Goal: Information Seeking & Learning: Learn about a topic

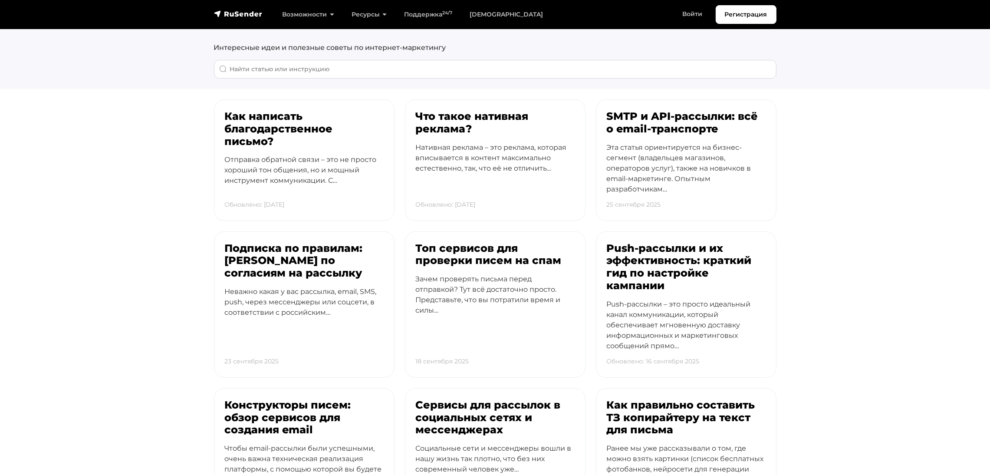
scroll to position [65, 0]
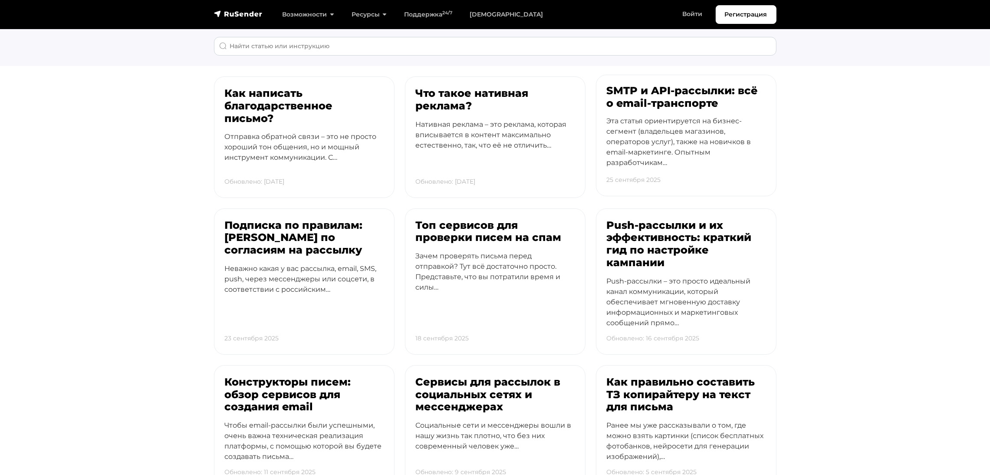
click at [657, 96] on h3 "SMTP и API-рассылки: всё о email‑транспорте" at bounding box center [686, 97] width 159 height 25
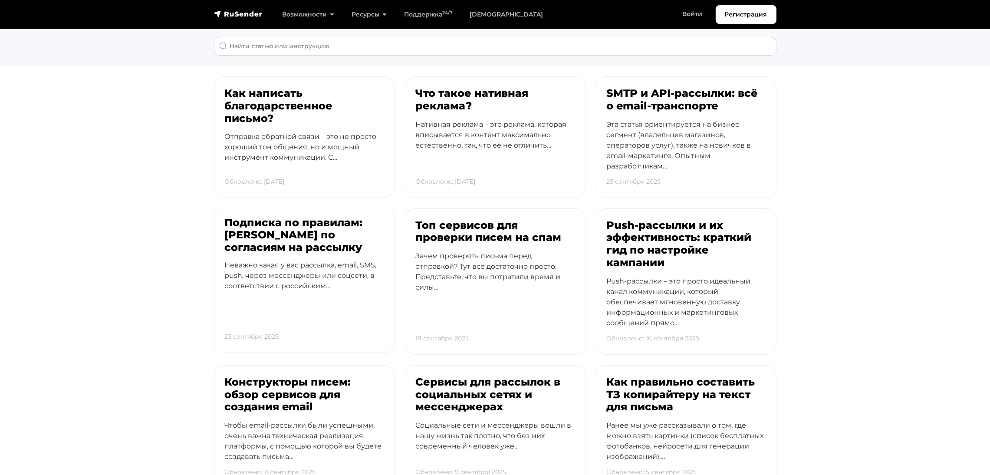
click at [268, 227] on h3 "Подписка по правилам: гайд по согласиям на рассылку" at bounding box center [304, 234] width 159 height 37
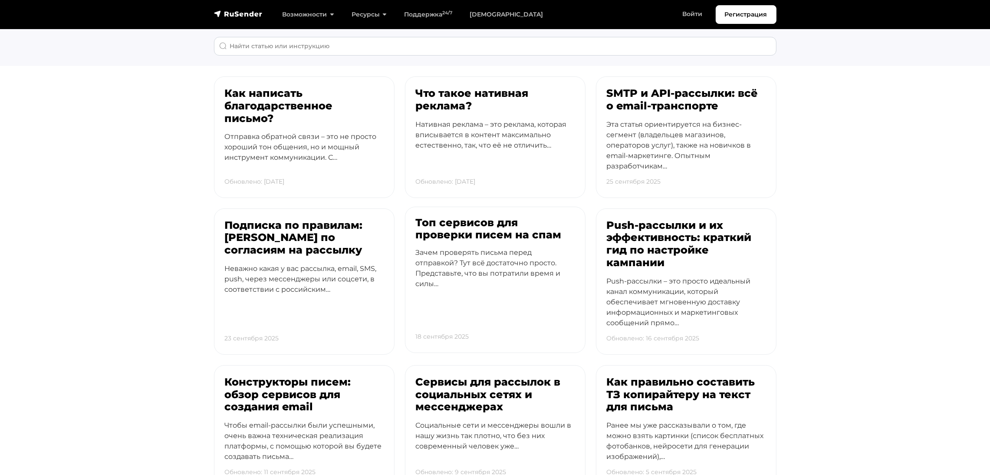
click at [471, 222] on h3 "Топ сервисов для проверки писем на спам" at bounding box center [495, 228] width 159 height 25
click at [662, 230] on h3 "Push-рассылки и их эффективность: краткий гид по настройке кампании" at bounding box center [686, 241] width 159 height 50
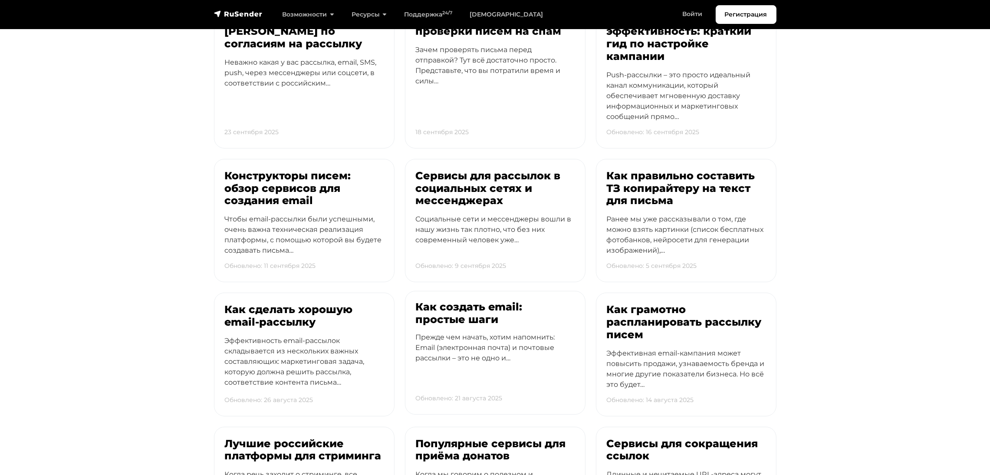
scroll to position [325, 0]
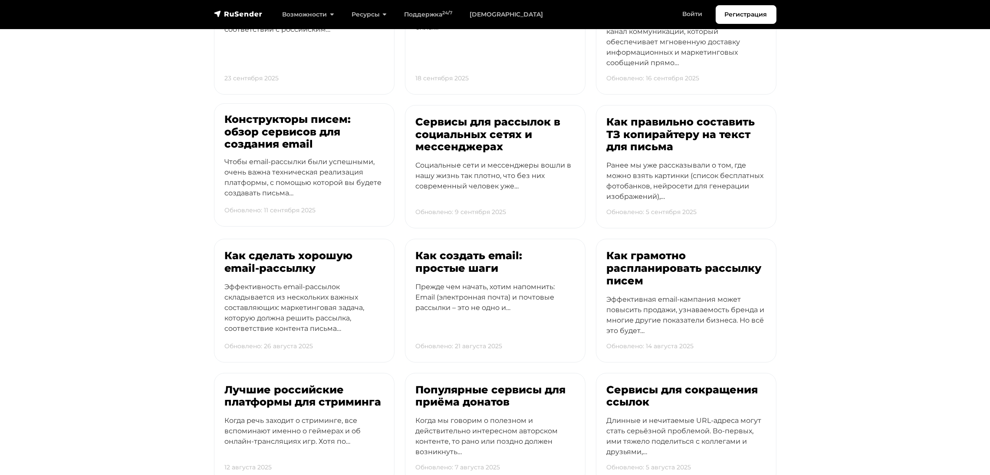
click at [282, 129] on h3 "Конструкторы писем: обзор сервисов для создания email" at bounding box center [304, 131] width 159 height 37
click at [481, 129] on h3 "Сервисы для рассылок в социальных сетях и мессенджерах" at bounding box center [495, 131] width 159 height 37
click at [693, 129] on h3 "Как правильно составить ТЗ копирайтеру на текст для письма" at bounding box center [686, 131] width 159 height 37
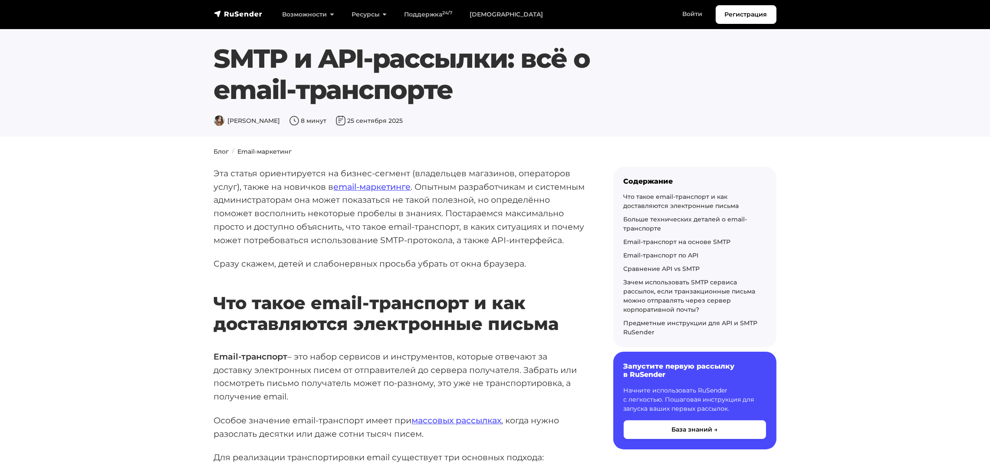
drag, startPoint x: 208, startPoint y: 55, endPoint x: 489, endPoint y: 104, distance: 284.9
click at [489, 104] on div "SMTP и API-рассылки: всё о email‑транспорте Дарья Л. 8 минут 25 сентября 2025" at bounding box center [471, 84] width 525 height 83
copy h1 "SMTP и API-рассылки: всё о email‑транспорте"
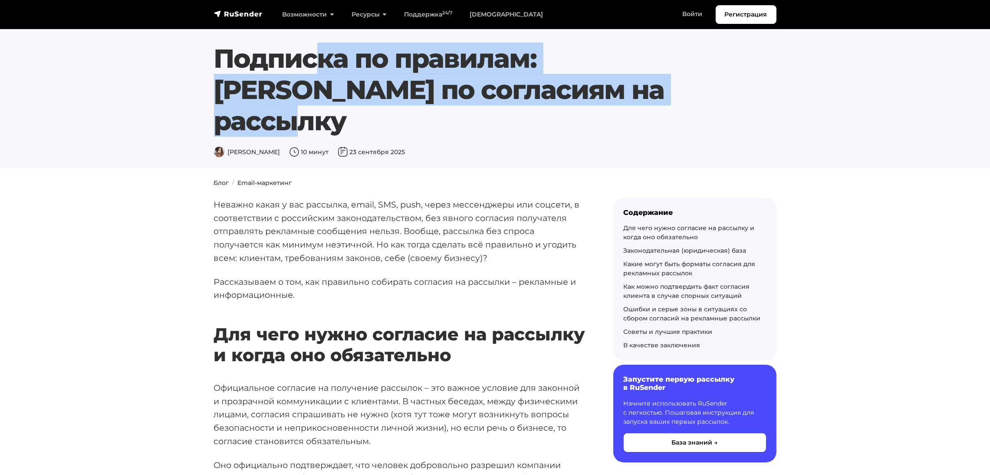
drag, startPoint x: 218, startPoint y: 55, endPoint x: 573, endPoint y: 98, distance: 357.6
click at [573, 98] on h1 "Подписка по правилам: гайд по согласиям на рассылку" at bounding box center [471, 90] width 515 height 94
copy h1 "Подписка по правилам: гайд по согласиям на рассылку"
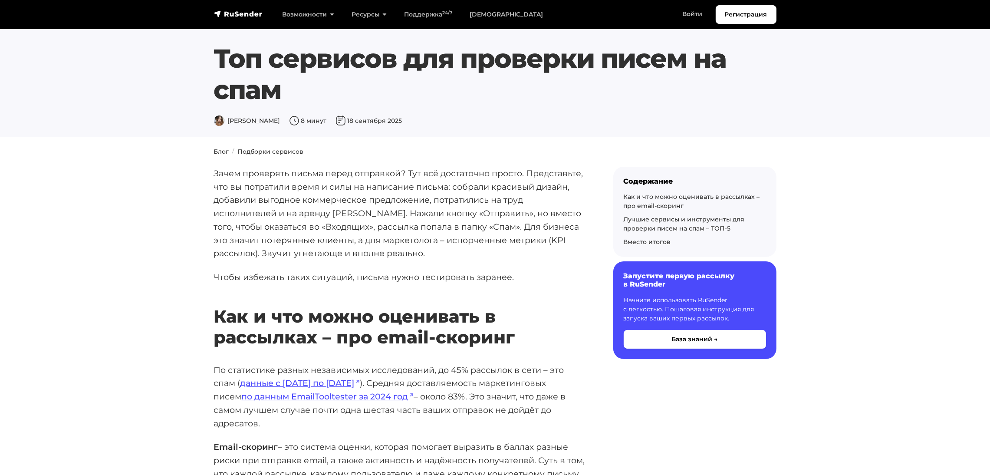
drag, startPoint x: 228, startPoint y: 58, endPoint x: 357, endPoint y: 100, distance: 136.0
click at [357, 100] on h1 "Топ сервисов для проверки писем на спам" at bounding box center [471, 74] width 515 height 62
copy h1 "Топ сервисов для проверки писем на спам"
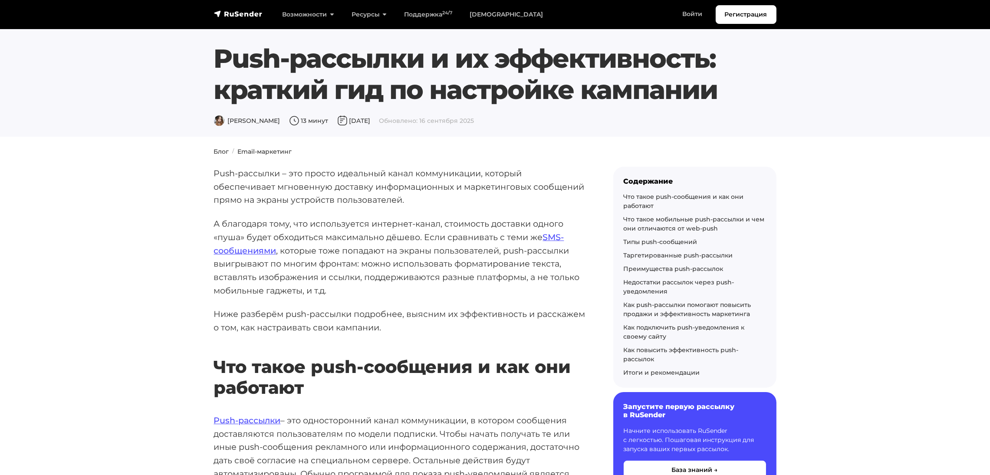
drag, startPoint x: 220, startPoint y: 56, endPoint x: 735, endPoint y: 85, distance: 516.7
click at [735, 85] on div "Push-рассылки и их эффективность: краткий гид по настройке кампании [PERSON_NAM…" at bounding box center [495, 84] width 573 height 83
copy h1 "Push-рассылки и их эффективность: краткий гид по настройке кампании"
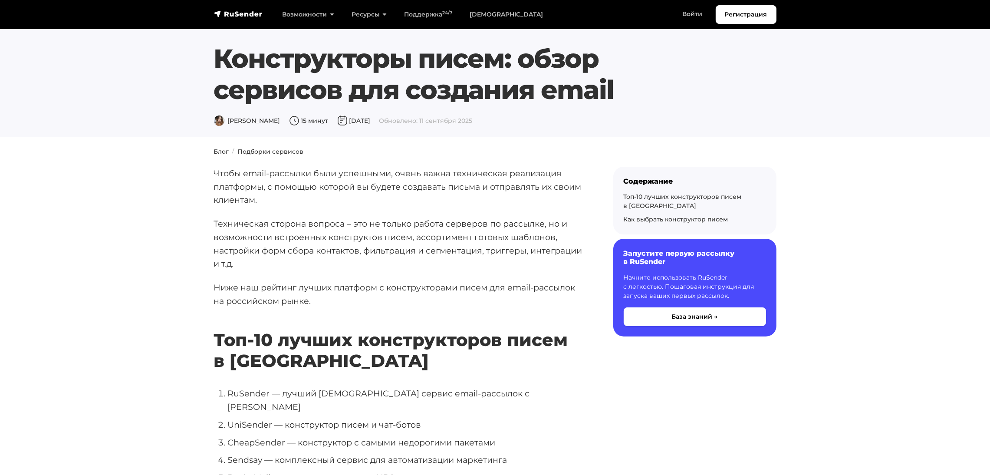
drag, startPoint x: 214, startPoint y: 55, endPoint x: 630, endPoint y: 98, distance: 418.6
click at [630, 98] on h1 "Конструкторы писем: обзор сервисов для создания email" at bounding box center [471, 74] width 515 height 62
copy h1 "Конструкторы писем: обзор сервисов для создания email"
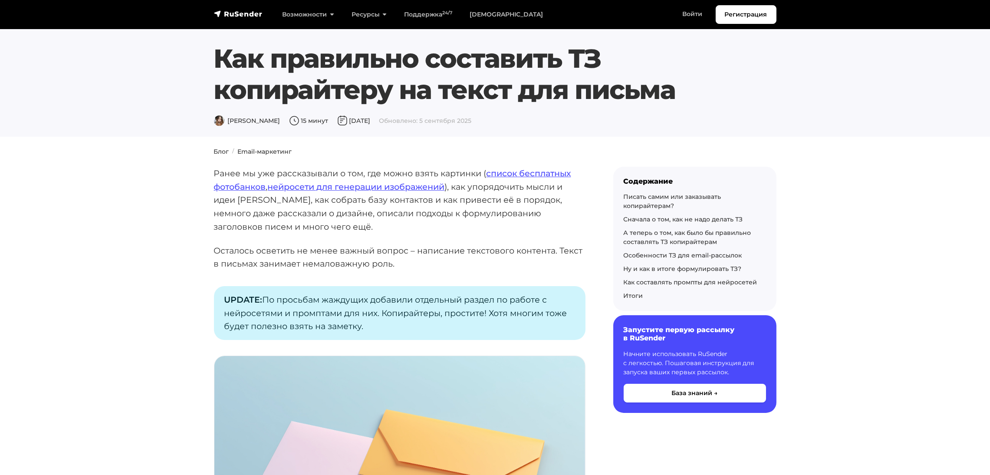
drag, startPoint x: 216, startPoint y: 54, endPoint x: 688, endPoint y: 84, distance: 472.1
click at [688, 84] on h1 "Как правильно составить ТЗ копирайтеру на текст для письма" at bounding box center [471, 74] width 515 height 62
copy h1 "Как правильно составить ТЗ копирайтеру на текст для письма"
click at [390, 222] on p "Ранее мы уже рассказывали о том, где можно взять картинки ( список бесплатных ф…" at bounding box center [399, 200] width 371 height 67
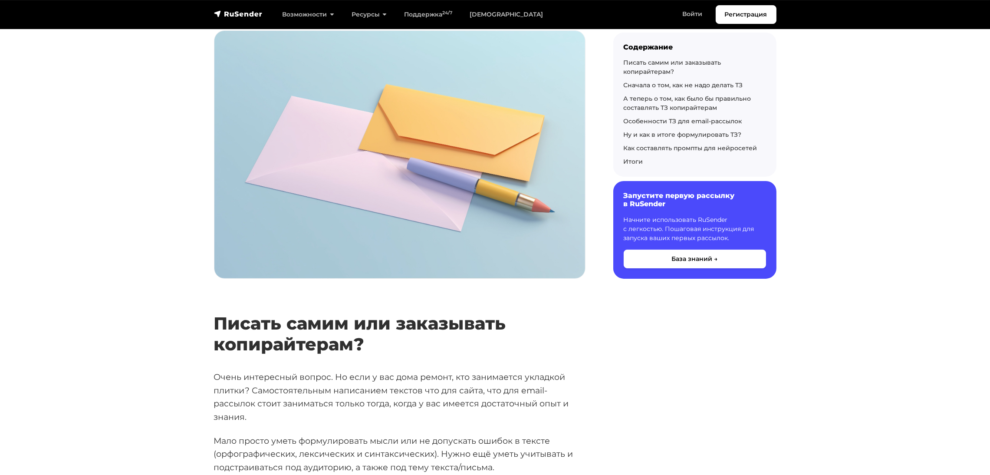
scroll to position [130, 0]
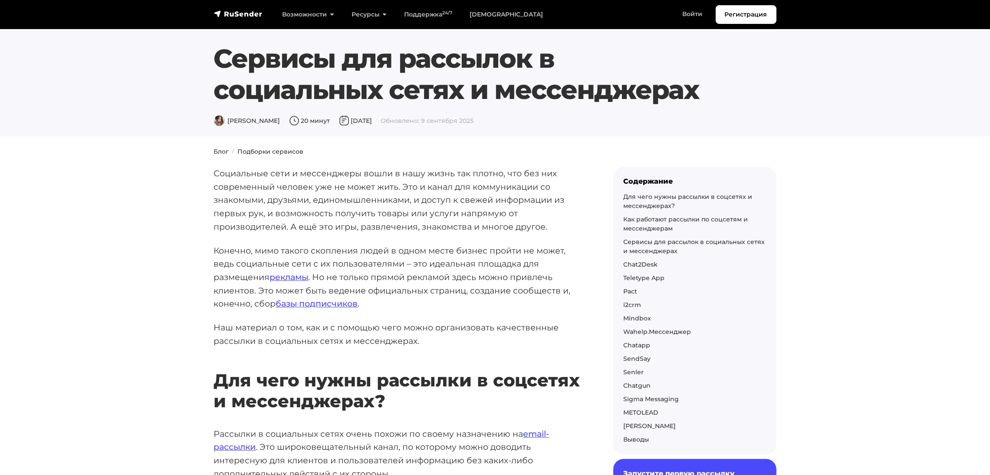
drag, startPoint x: 214, startPoint y: 60, endPoint x: 731, endPoint y: 85, distance: 517.3
click at [731, 85] on div "Сервисы для рассылок в социальных сетях и мессенджерах [PERSON_NAME] 20 минут […" at bounding box center [471, 84] width 525 height 83
copy h1 "Сервисы для рассылок в социальных сетях и мессенджерах"
